Goal: Task Accomplishment & Management: Complete application form

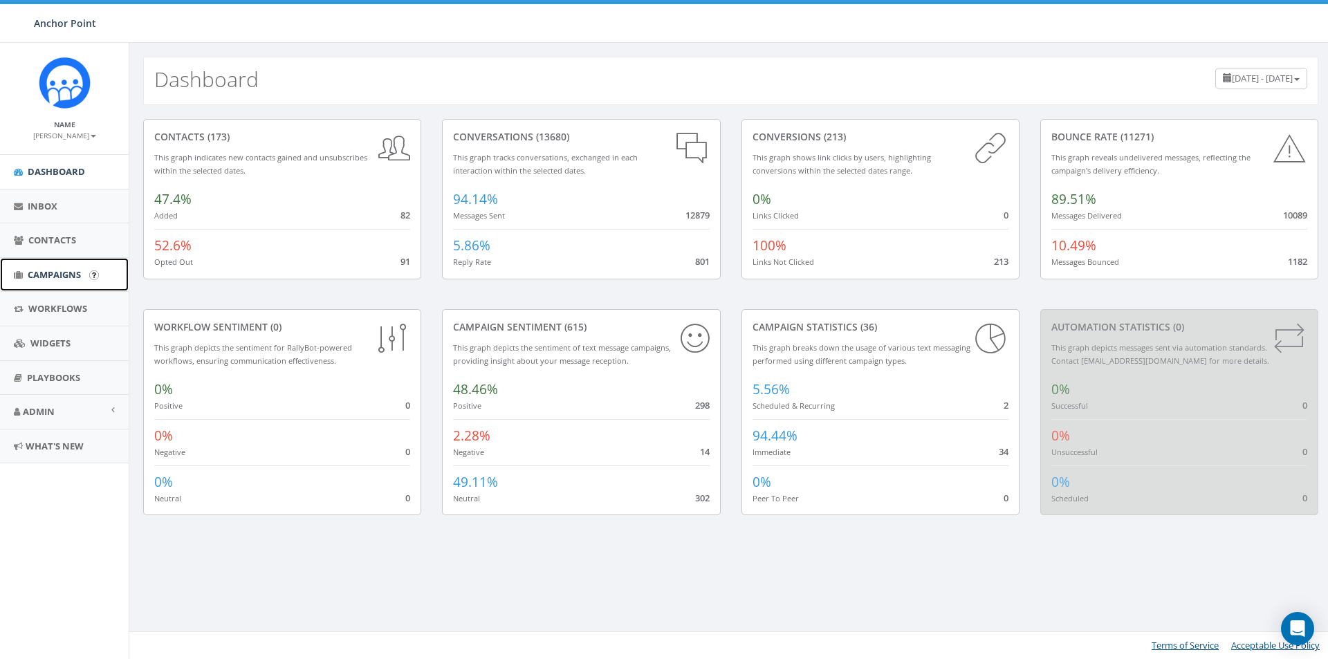
click at [53, 275] on span "Campaigns" at bounding box center [54, 274] width 53 height 12
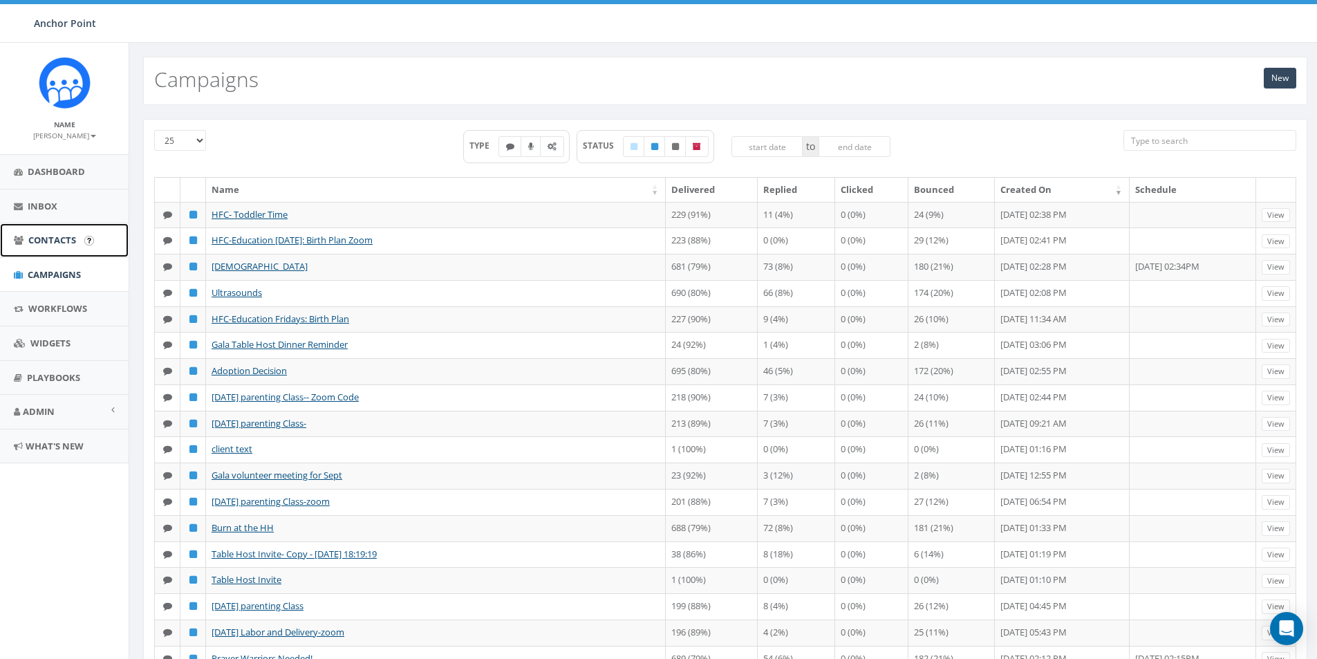
click at [62, 243] on span "Contacts" at bounding box center [52, 240] width 48 height 12
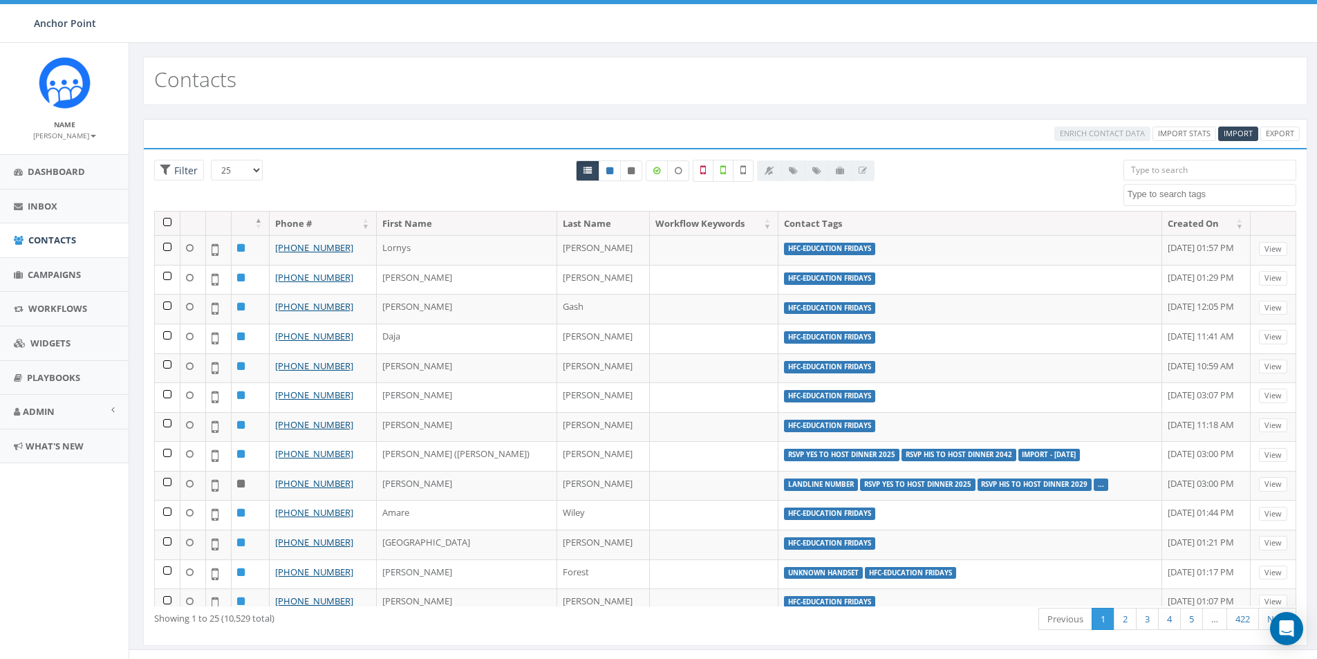
select select
click at [39, 242] on span "Contacts" at bounding box center [52, 240] width 48 height 12
select select
click at [68, 173] on span "Dashboard" at bounding box center [56, 171] width 57 height 12
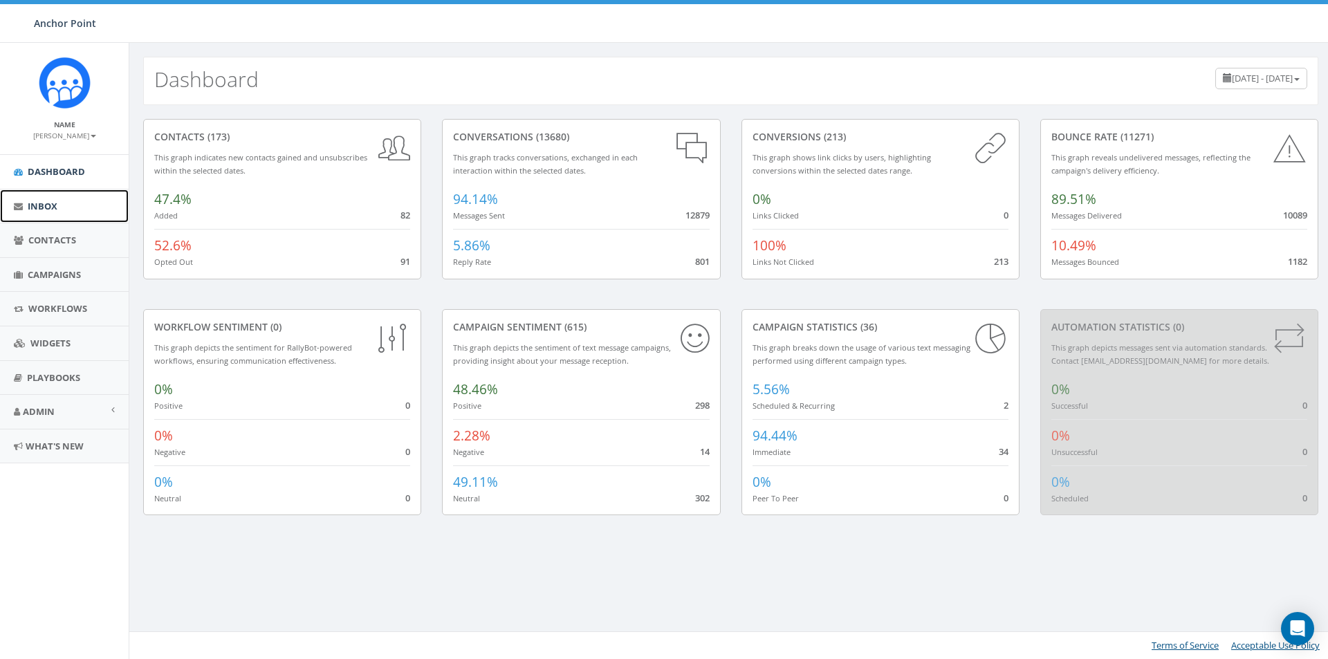
click at [33, 203] on span "Inbox" at bounding box center [43, 206] width 30 height 12
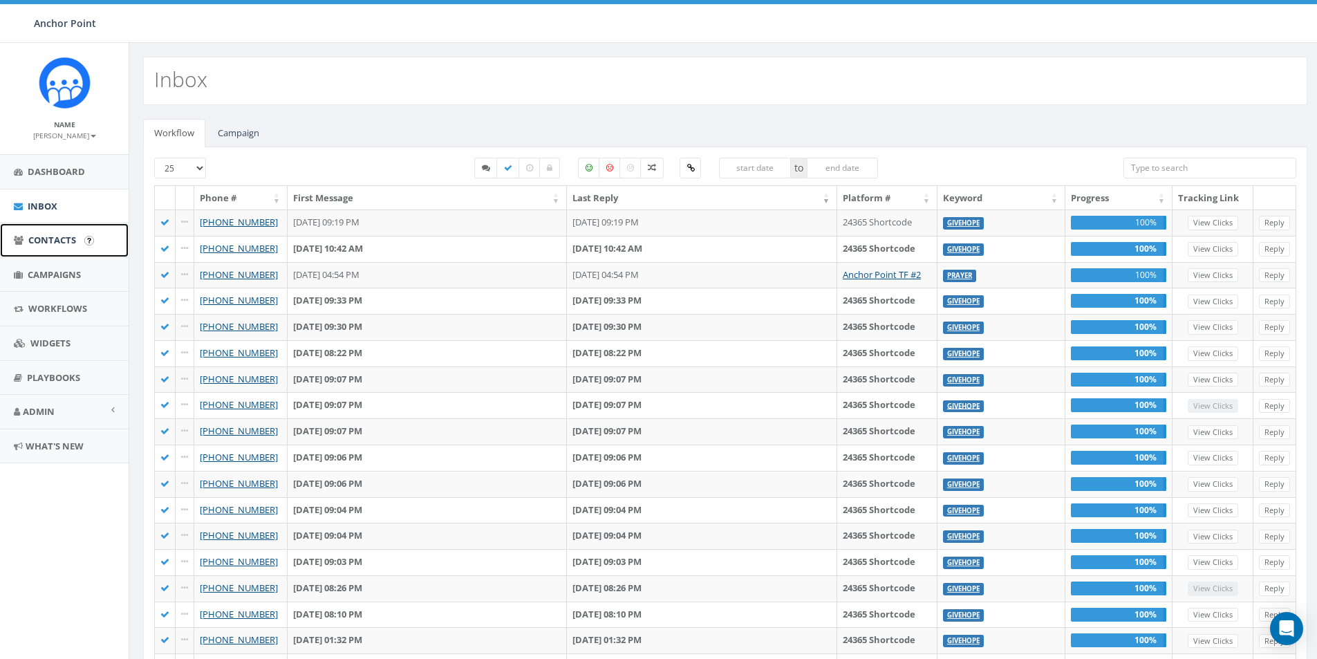
click at [46, 240] on span "Contacts" at bounding box center [52, 240] width 48 height 12
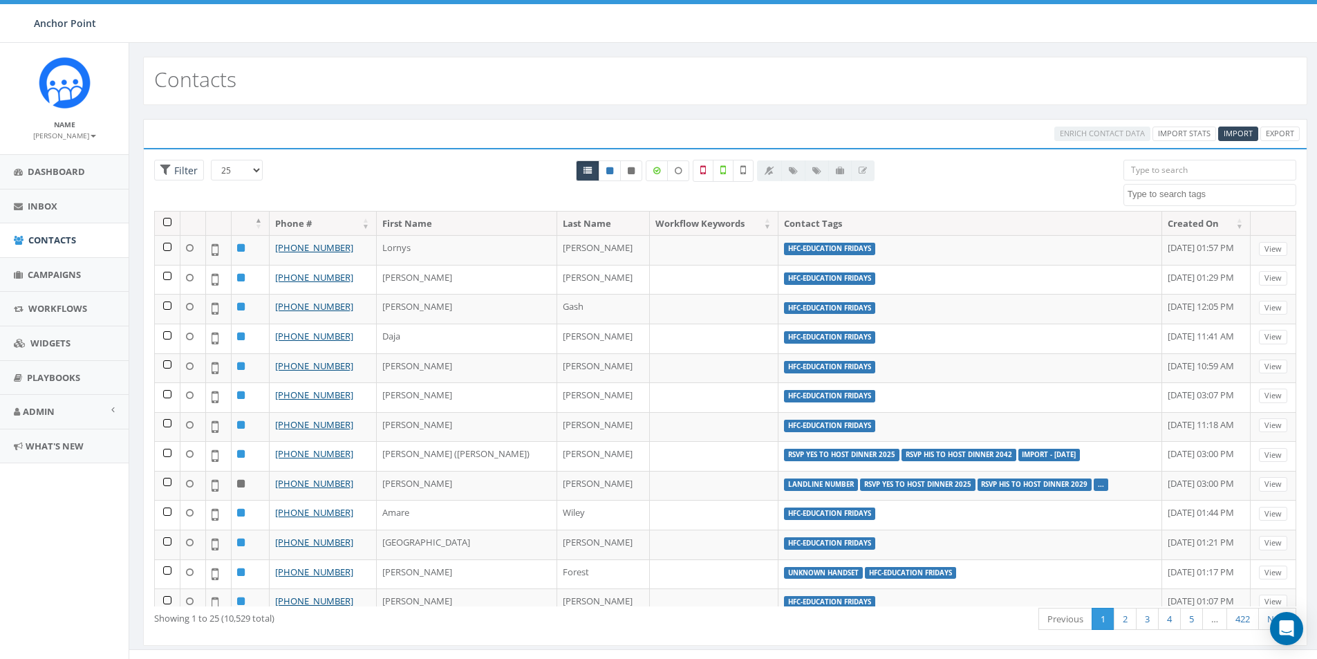
select select
click at [1290, 629] on icon "Open Intercom Messenger" at bounding box center [1287, 629] width 16 height 18
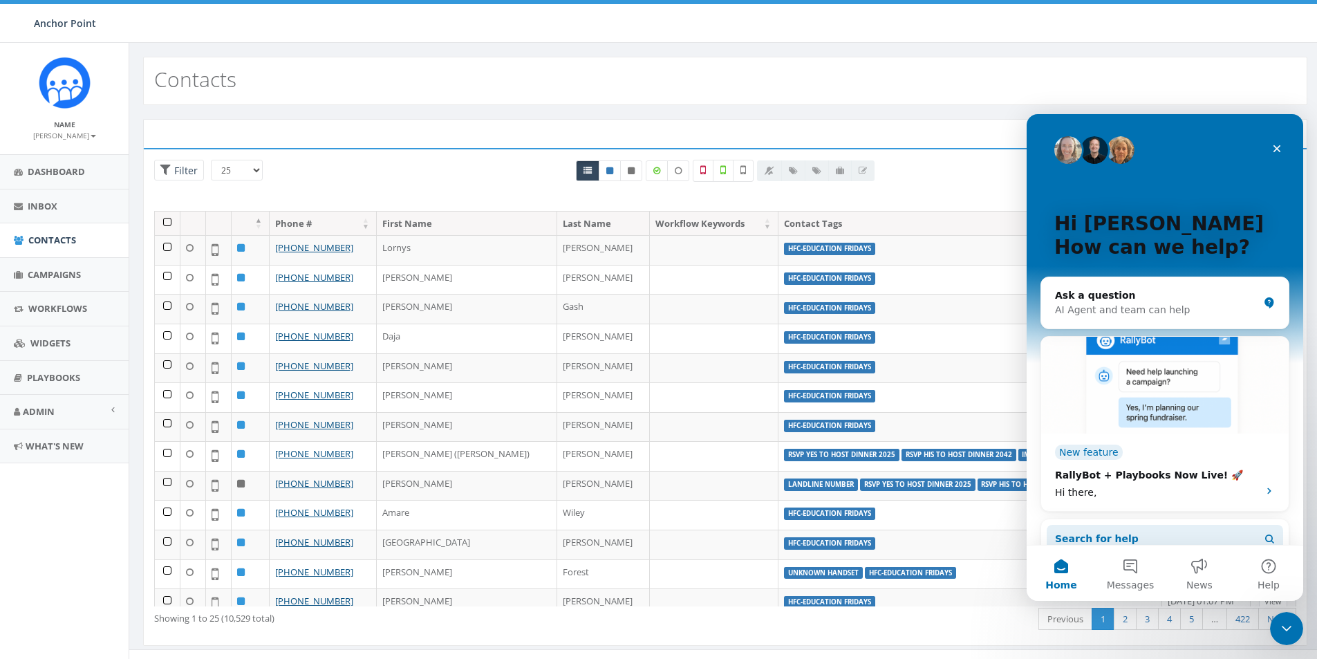
click at [1102, 538] on span "Search for help" at bounding box center [1097, 539] width 84 height 15
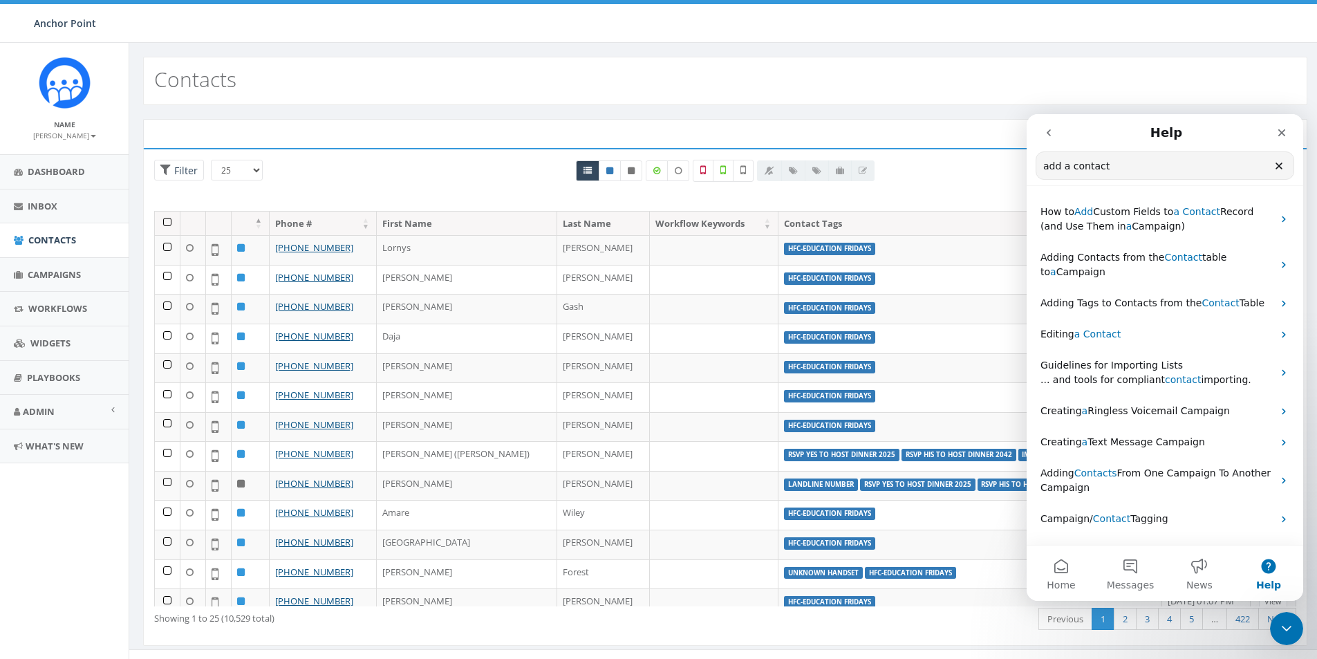
drag, startPoint x: 1058, startPoint y: 166, endPoint x: 1033, endPoint y: 166, distance: 24.9
click at [1033, 166] on nav "Help add a contact Search for help" at bounding box center [1165, 150] width 277 height 72
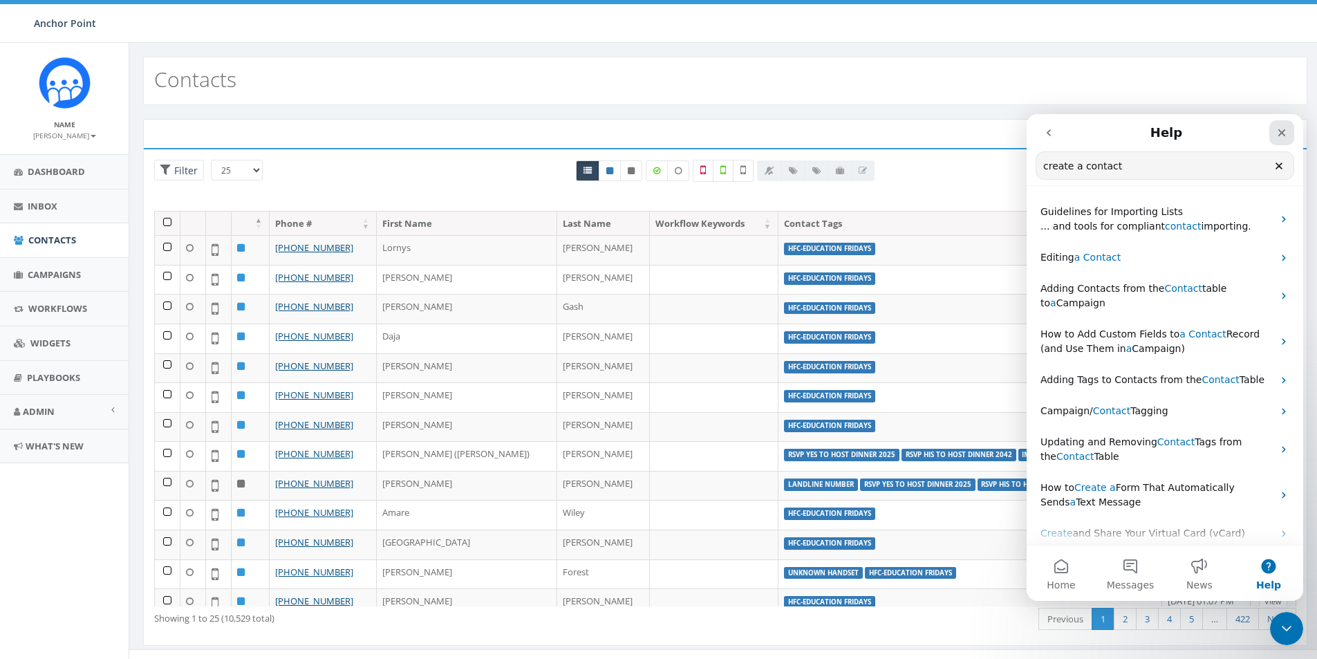
type input "create a contact"
click at [1279, 138] on div "Close" at bounding box center [1282, 132] width 25 height 25
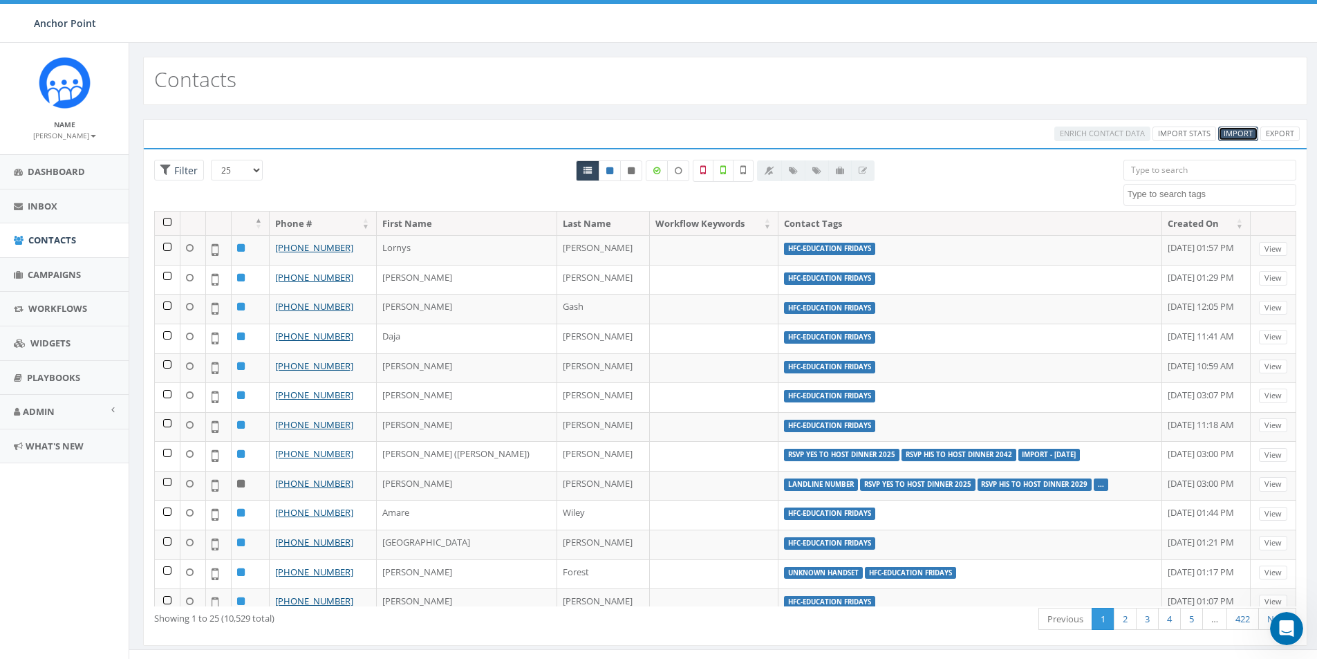
click at [1241, 133] on span "Import" at bounding box center [1238, 133] width 29 height 10
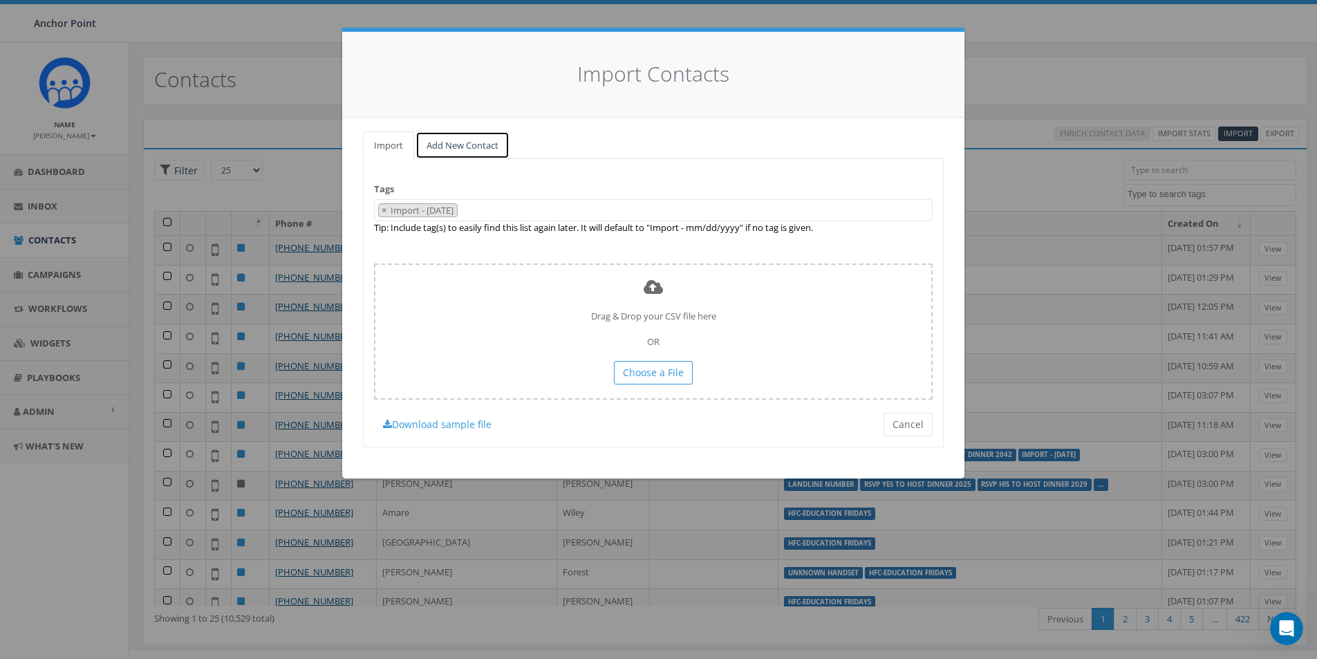
click at [451, 150] on link "Add New Contact" at bounding box center [463, 145] width 94 height 28
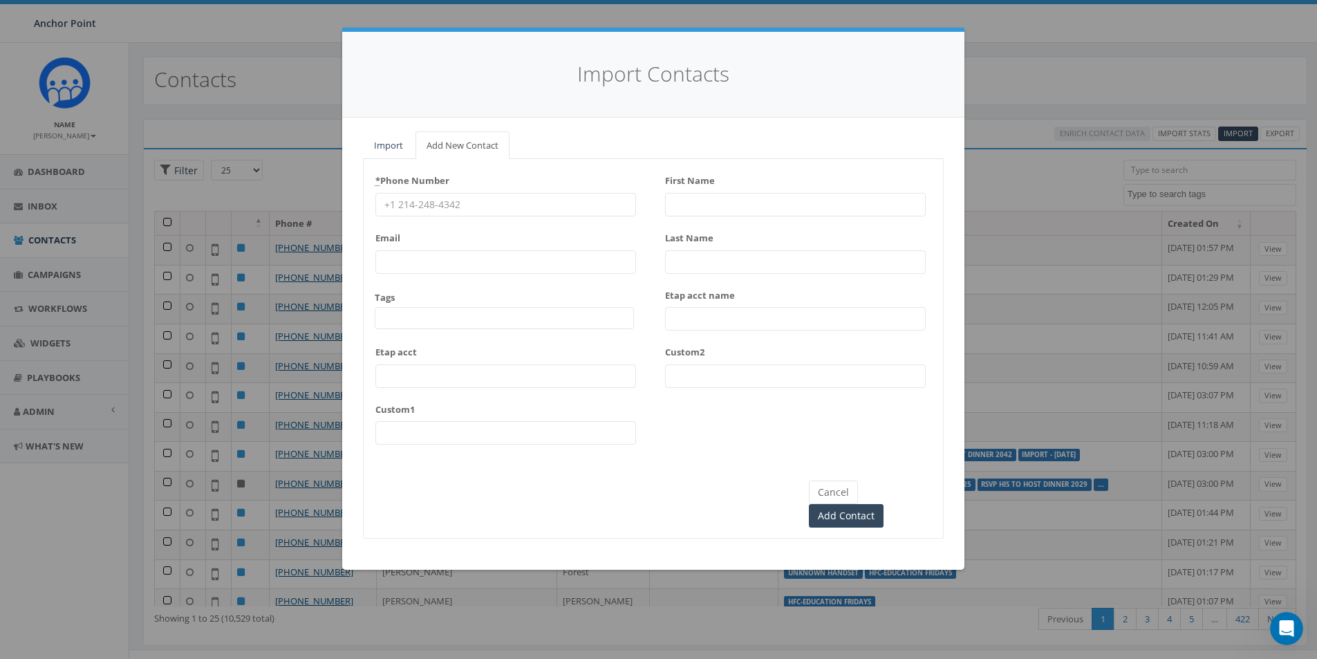
drag, startPoint x: 463, startPoint y: 205, endPoint x: 380, endPoint y: 210, distance: 82.4
click at [380, 210] on input "* Phone Number" at bounding box center [505, 205] width 261 height 24
click at [420, 208] on input "* Phone Number" at bounding box center [505, 205] width 261 height 24
type input "2814067710"
click at [732, 198] on input "First Name" at bounding box center [795, 205] width 261 height 24
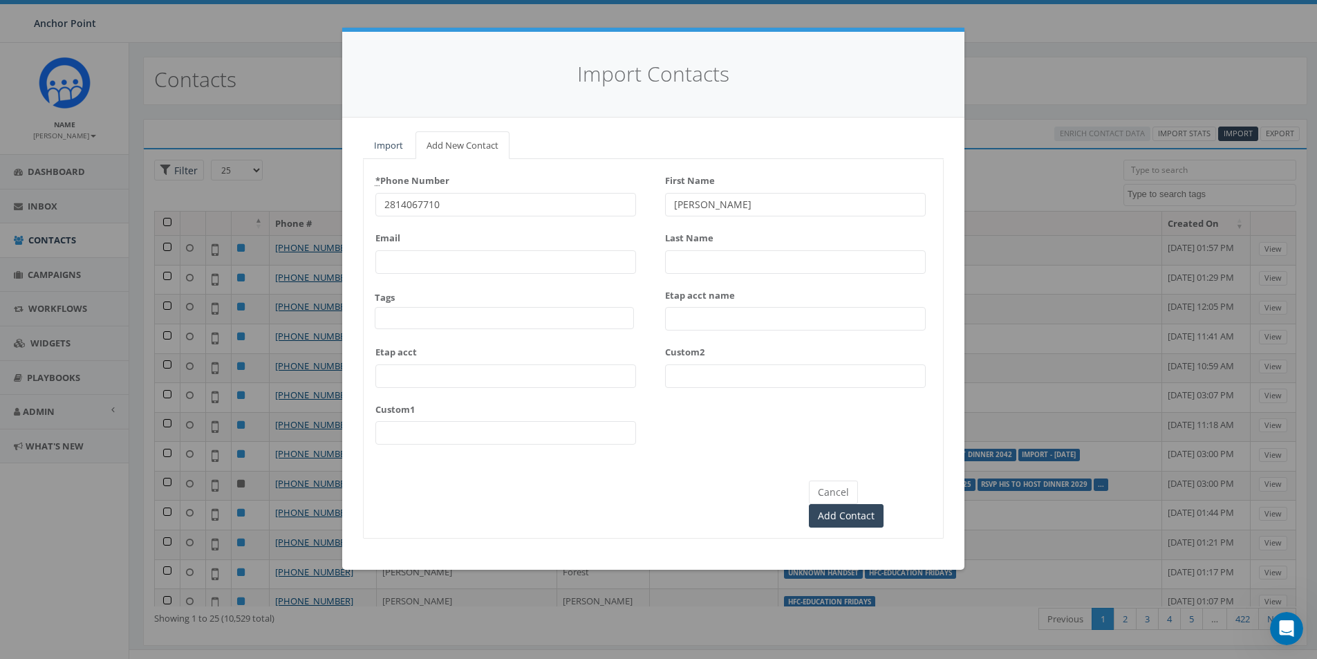
type input "[PERSON_NAME]"
click at [696, 263] on input "Last Name" at bounding box center [795, 262] width 261 height 24
type input "[PERSON_NAME]"
click at [467, 313] on span at bounding box center [504, 318] width 259 height 22
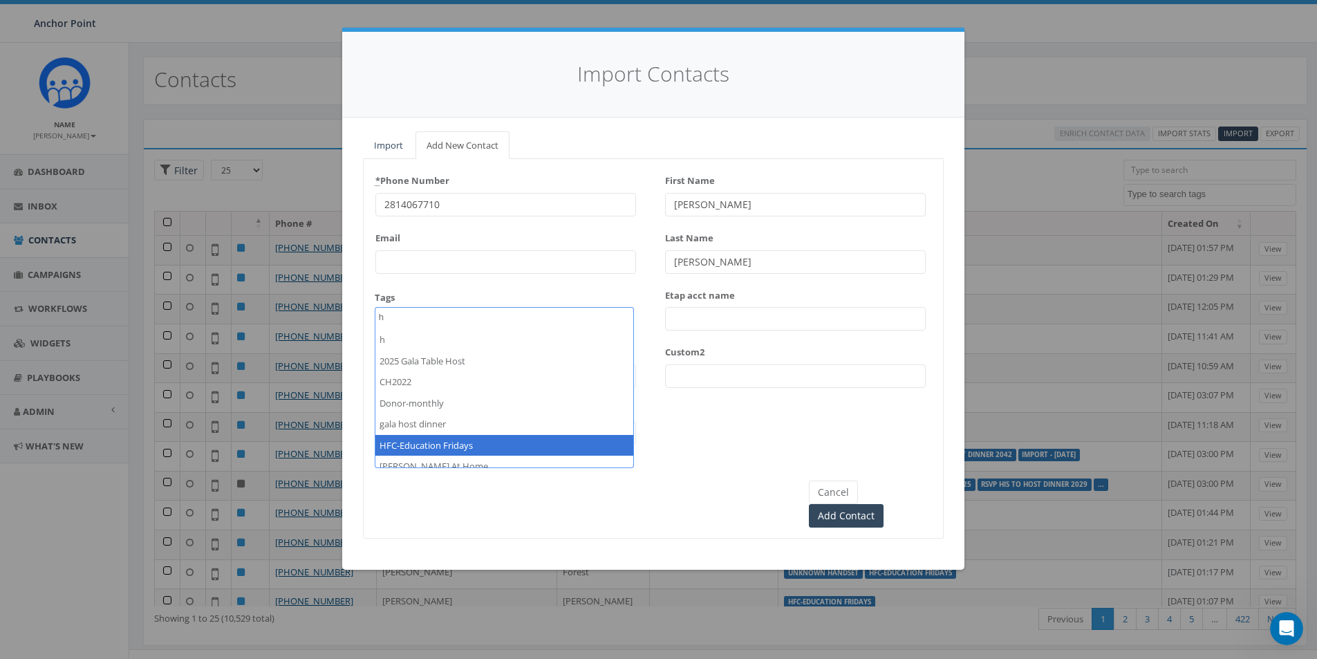
type textarea "h"
select select "HFC-Education Fridays"
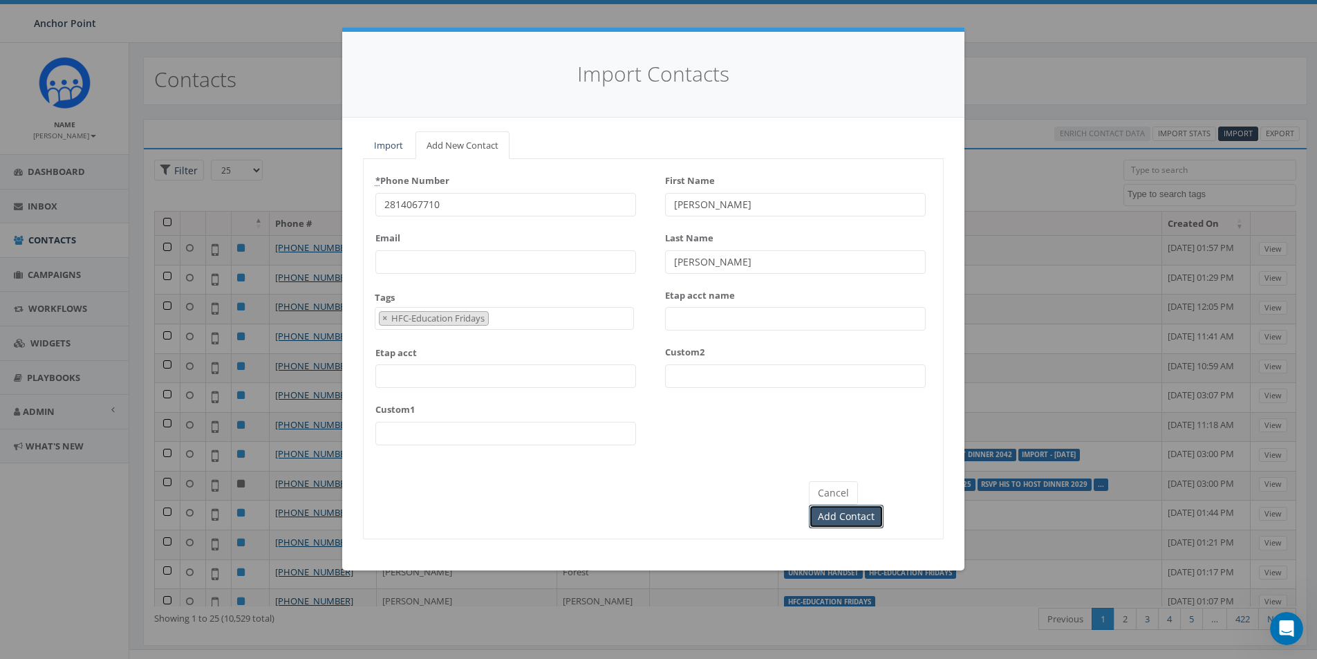
click at [884, 505] on input "Add Contact" at bounding box center [846, 517] width 75 height 24
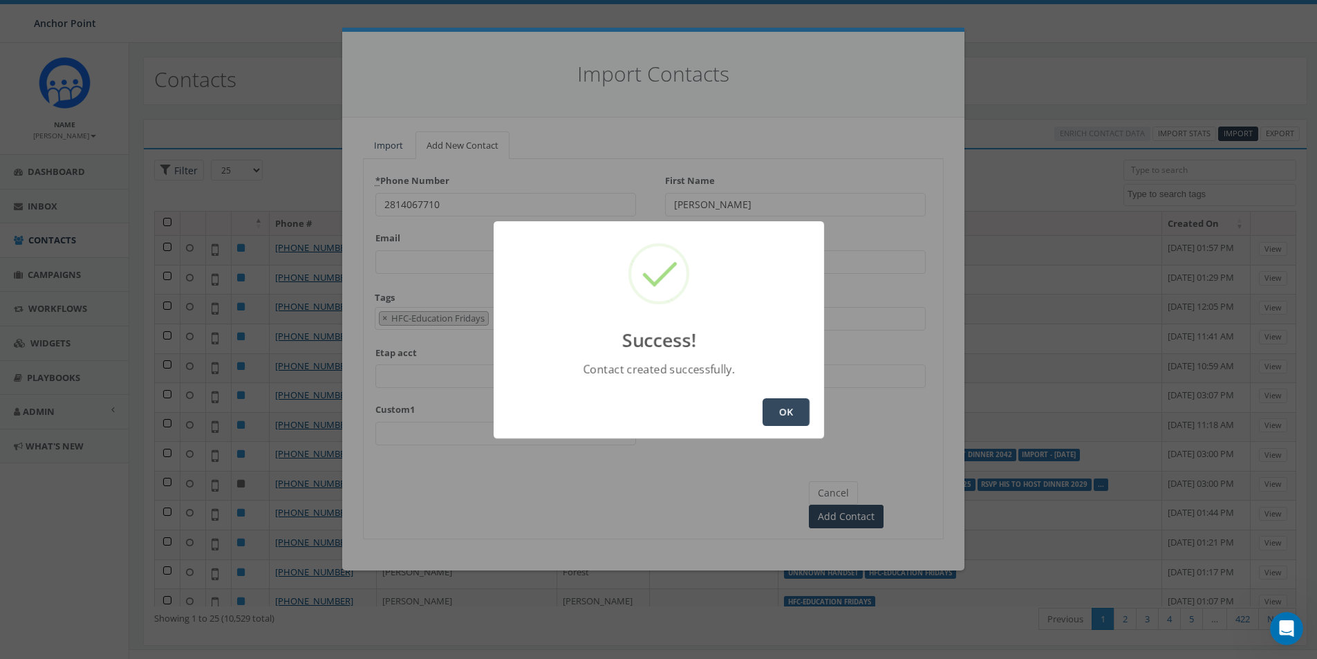
click at [792, 416] on button "OK" at bounding box center [786, 412] width 47 height 28
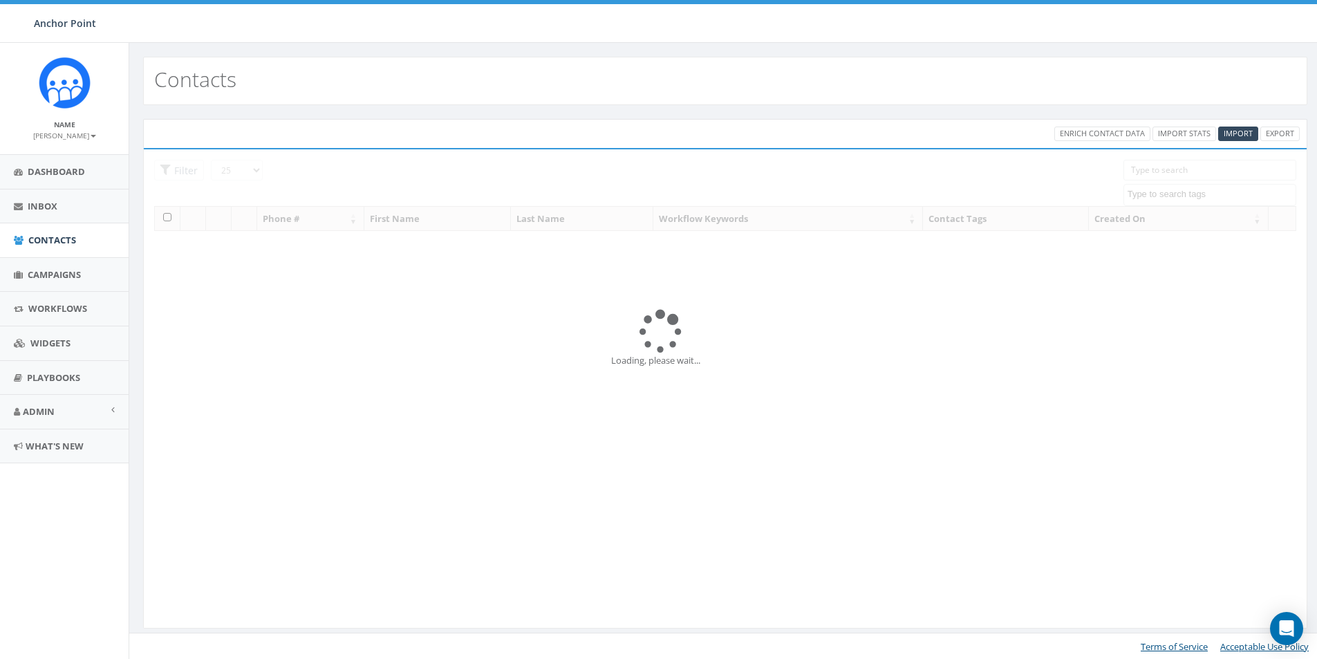
select select
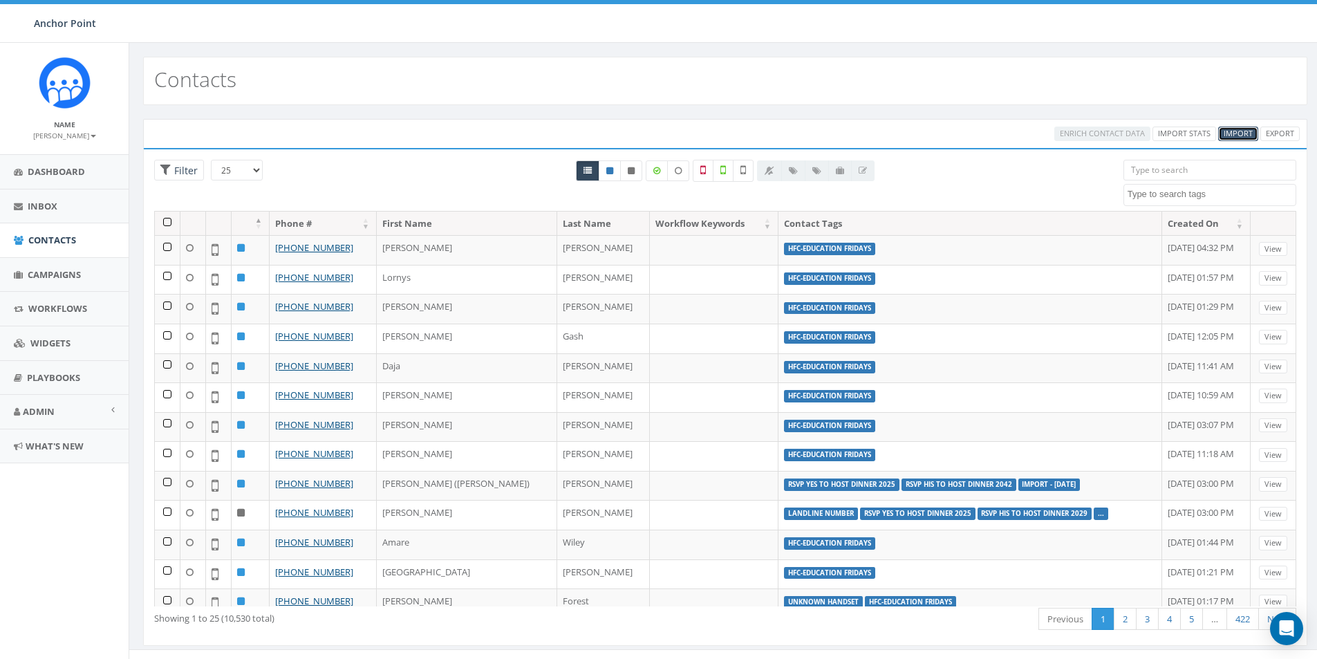
click at [1229, 134] on span "Import" at bounding box center [1238, 133] width 29 height 10
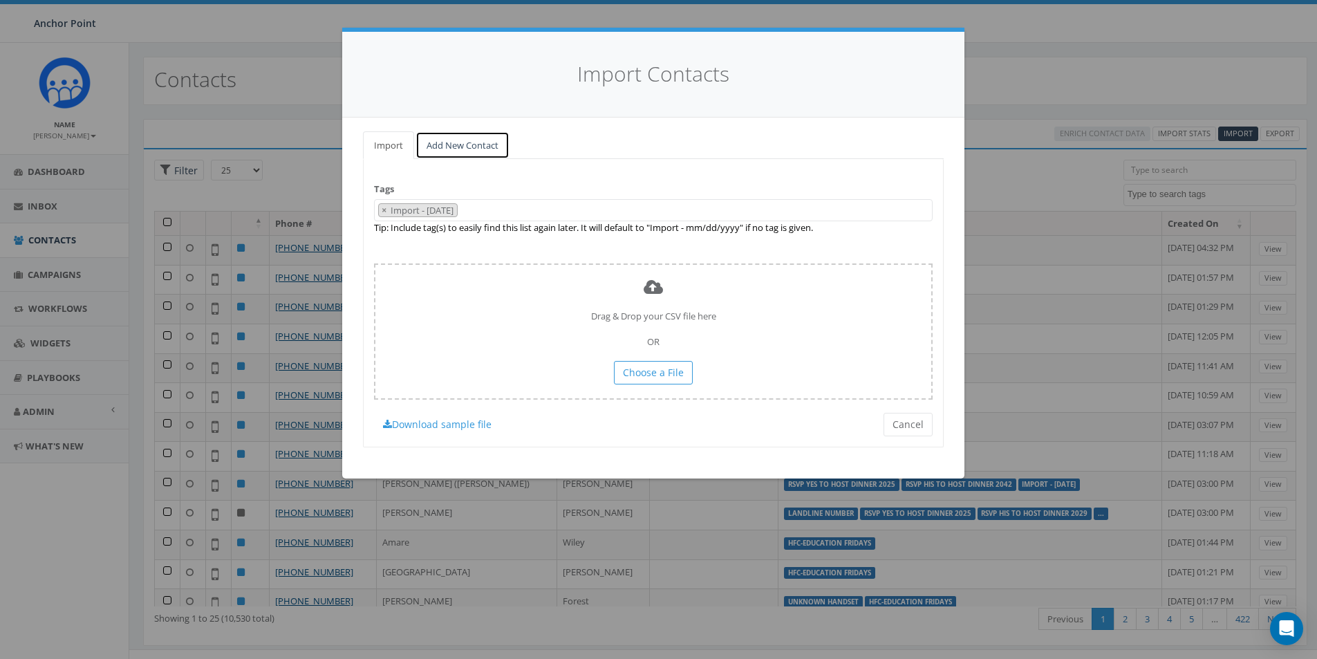
click at [456, 151] on link "Add New Contact" at bounding box center [463, 145] width 94 height 28
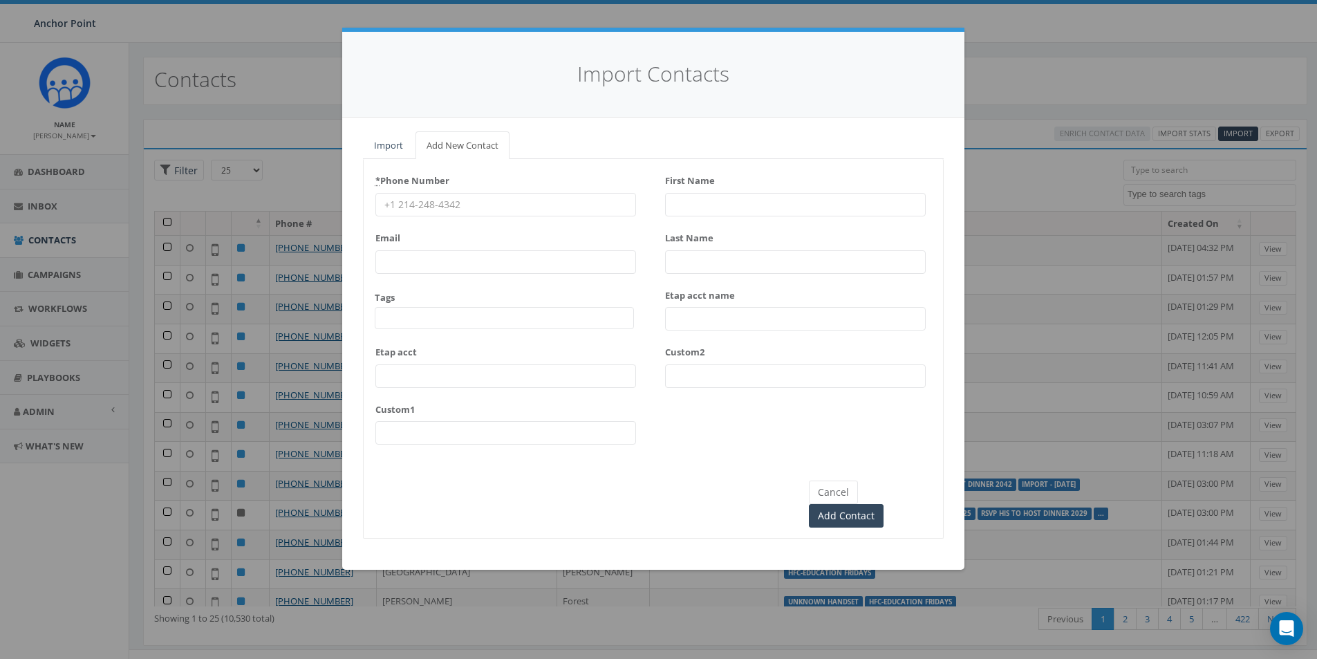
click at [447, 206] on input "* Phone Number" at bounding box center [505, 205] width 261 height 24
type input "2819796356"
click at [701, 208] on input "First Name" at bounding box center [795, 205] width 261 height 24
type input "[PERSON_NAME]"
click at [704, 264] on input "Last Name" at bounding box center [795, 262] width 261 height 24
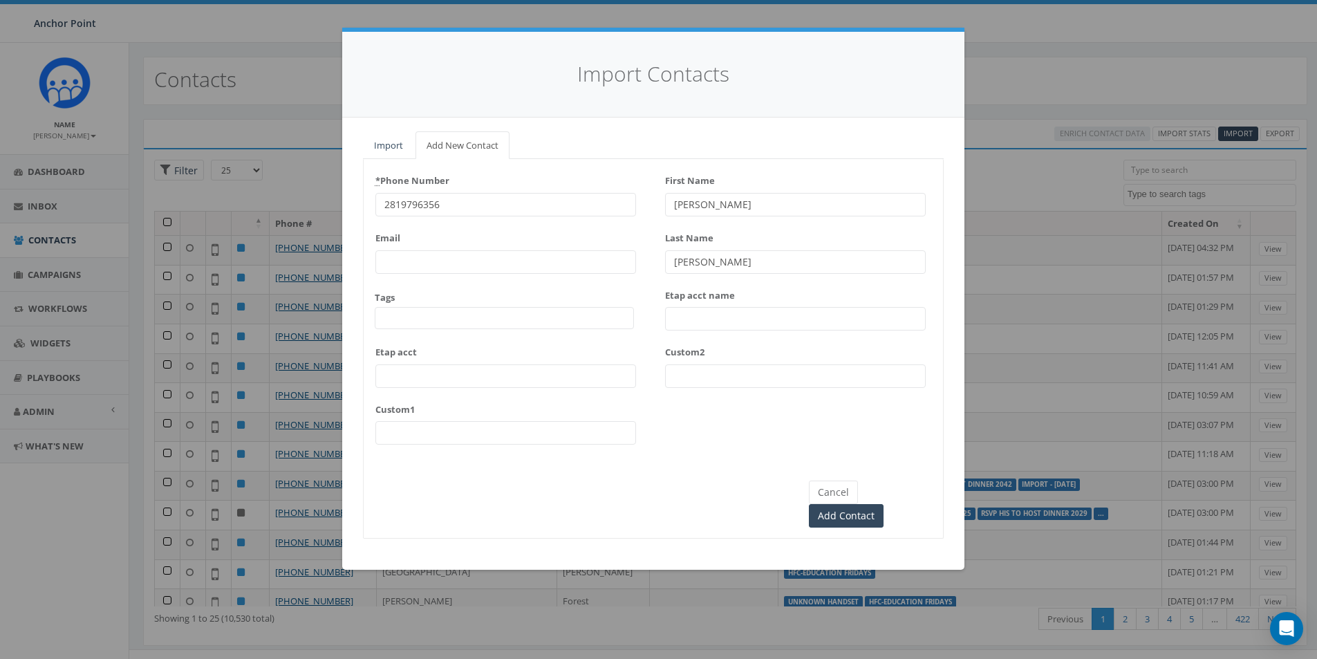
type input "[PERSON_NAME]"
click at [432, 319] on span at bounding box center [504, 318] width 259 height 22
type textarea "hf"
select select "HFC-Education Fridays"
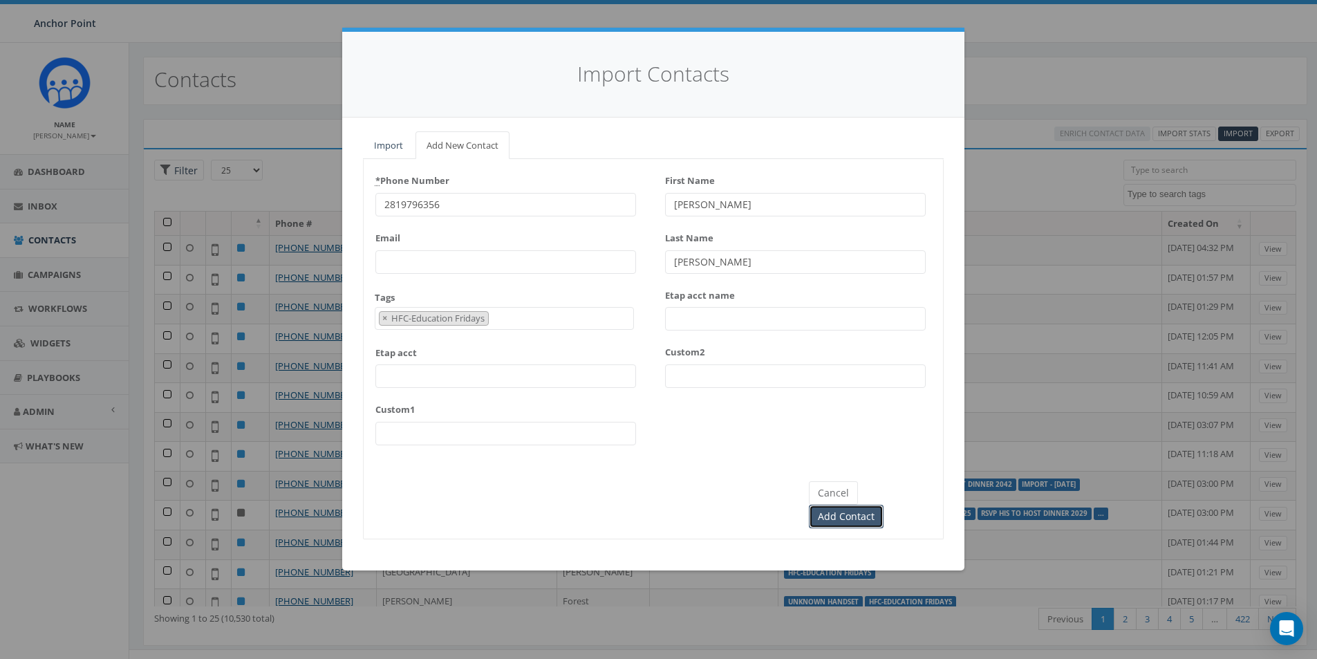
click at [884, 505] on input "Add Contact" at bounding box center [846, 517] width 75 height 24
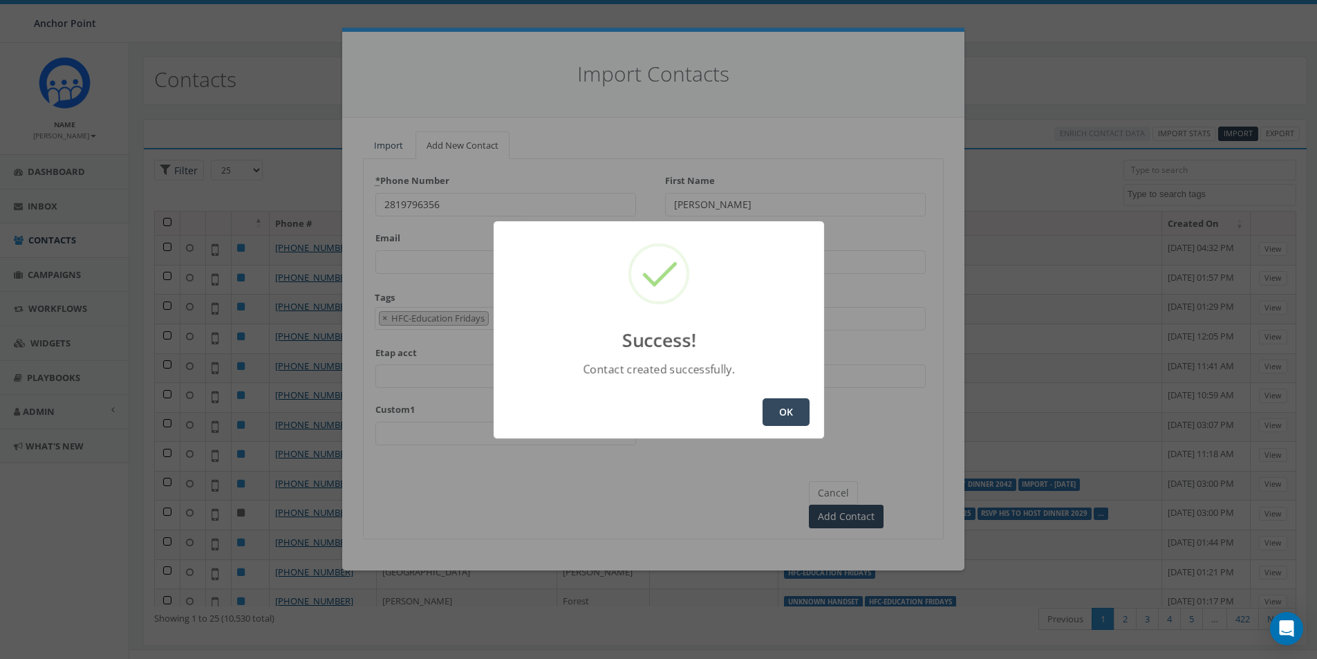
click at [793, 416] on button "OK" at bounding box center [786, 412] width 47 height 28
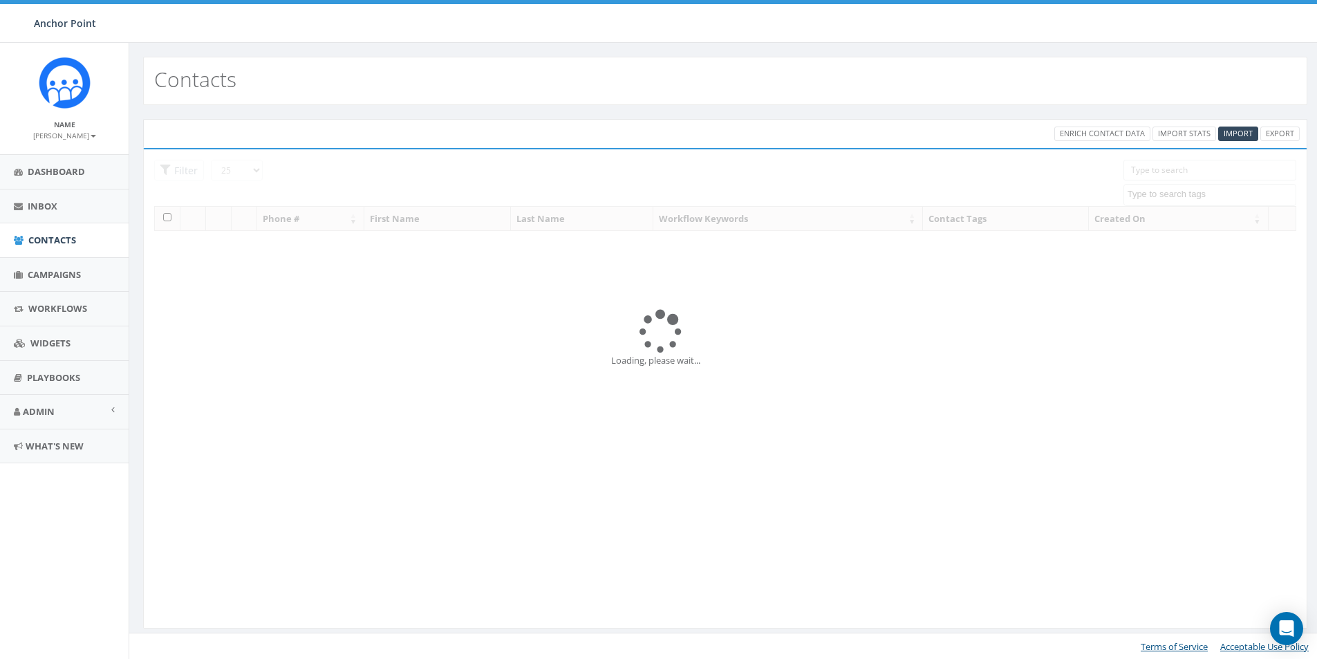
select select
